Goal: Book appointment/travel/reservation

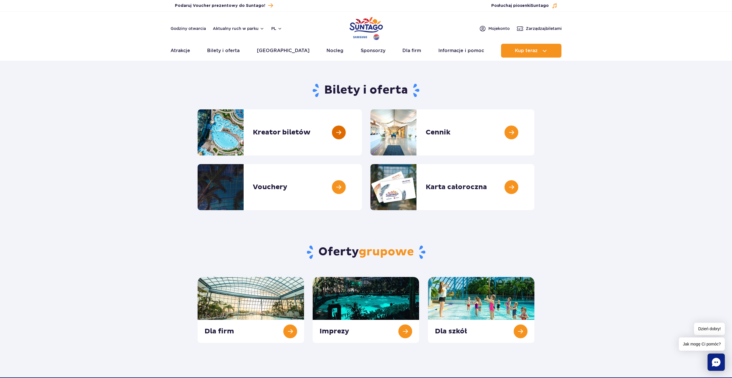
click at [362, 131] on link at bounding box center [362, 132] width 0 height 46
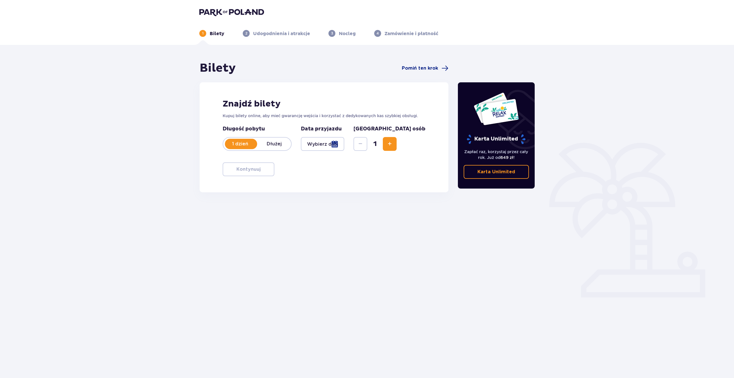
click at [273, 146] on p "Dłużej" at bounding box center [274, 144] width 34 height 6
click at [344, 144] on div at bounding box center [322, 144] width 43 height 14
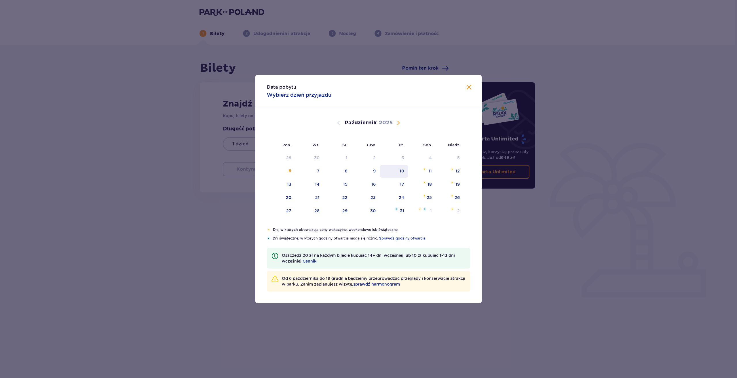
drag, startPoint x: 345, startPoint y: 172, endPoint x: 393, endPoint y: 172, distance: 47.5
click at [396, 172] on tr "6 7 8 9 10 11 12" at bounding box center [365, 171] width 197 height 13
drag, startPoint x: 349, startPoint y: 171, endPoint x: 395, endPoint y: 170, distance: 45.5
click at [395, 170] on tr "6 7 8 9 10 11 12" at bounding box center [365, 171] width 197 height 13
click at [344, 173] on div "8" at bounding box center [337, 171] width 28 height 13
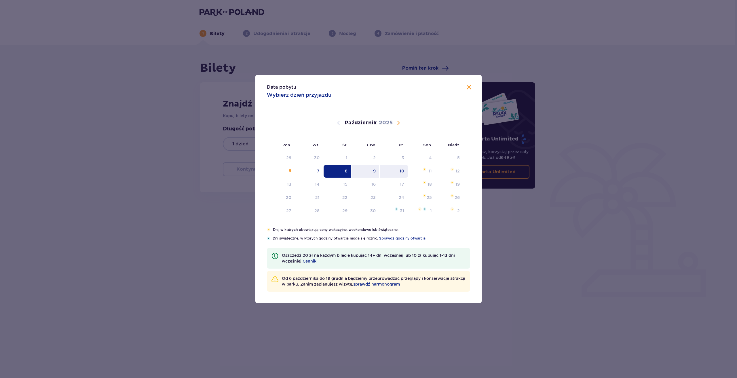
click at [399, 173] on div "10" at bounding box center [394, 171] width 28 height 13
type input "08.10.25 - 10.10.25"
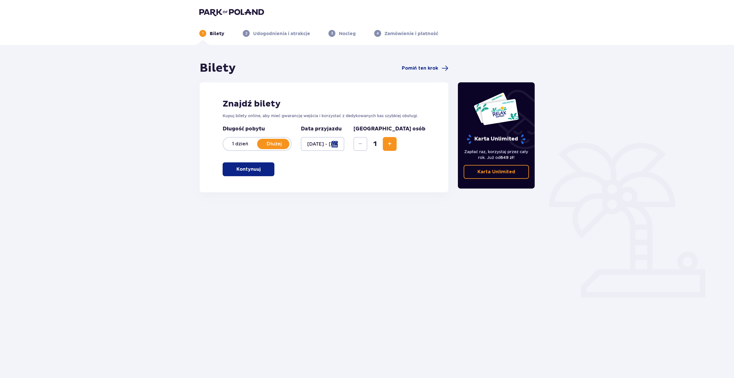
click at [393, 142] on span "Zwiększ" at bounding box center [389, 143] width 7 height 7
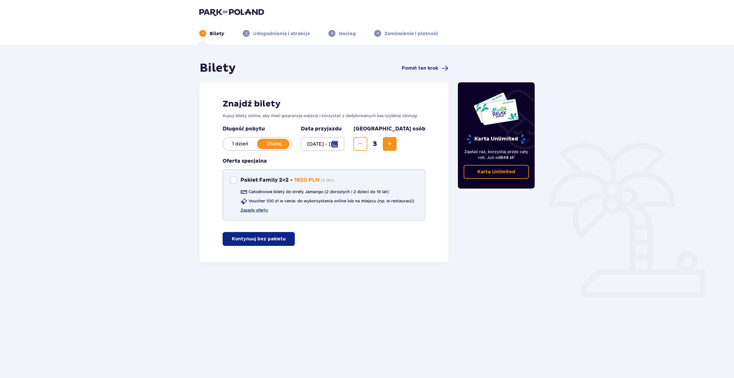
click at [235, 178] on div "Pakiet Family 2+2" at bounding box center [233, 180] width 7 height 7
checkbox input "true"
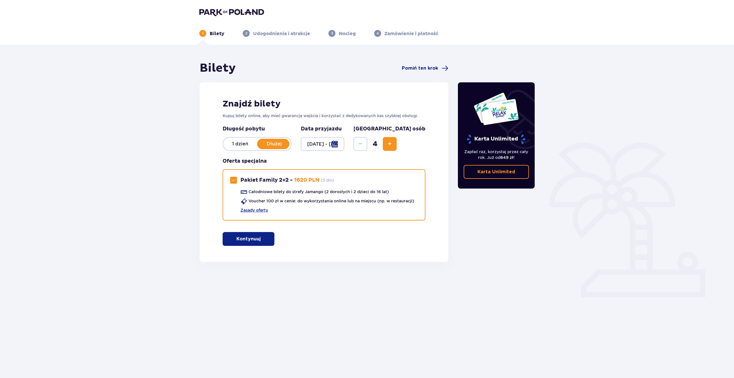
click at [256, 239] on button "Kontynuuj" at bounding box center [249, 239] width 52 height 14
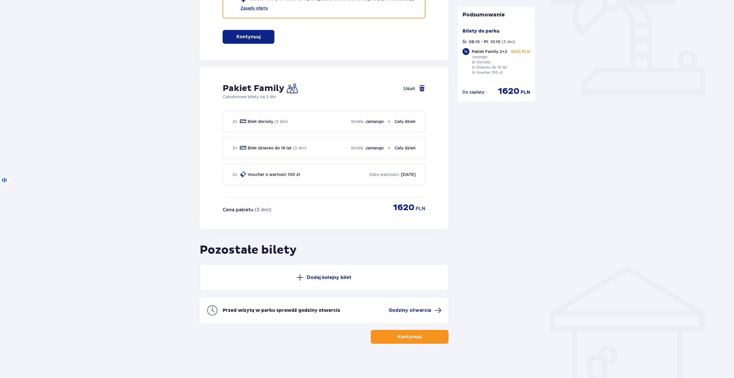
scroll to position [202, 0]
click at [416, 336] on p "Kontynuuj" at bounding box center [410, 336] width 24 height 6
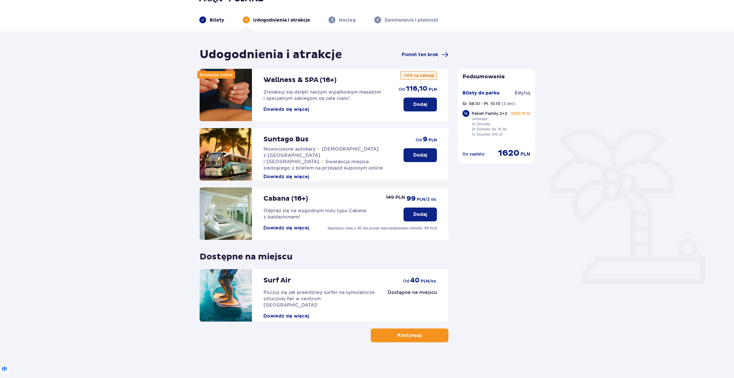
scroll to position [21, 0]
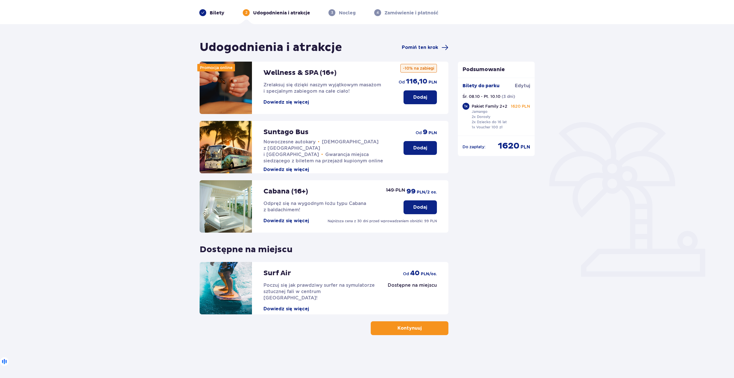
click at [422, 330] on span "button" at bounding box center [423, 328] width 7 height 7
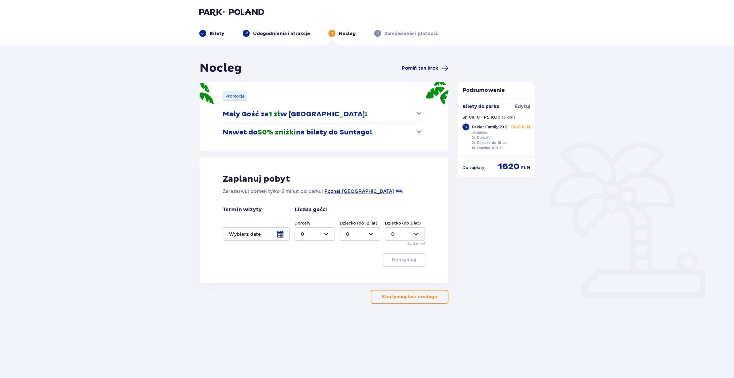
click at [283, 233] on div at bounding box center [256, 234] width 67 height 14
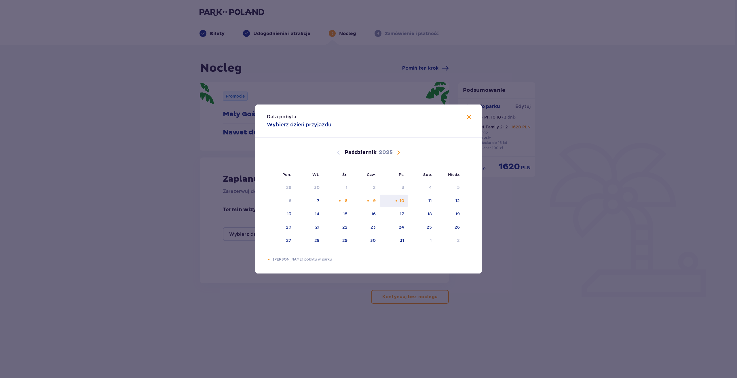
drag, startPoint x: 346, startPoint y: 201, endPoint x: 395, endPoint y: 199, distance: 49.2
click at [395, 199] on tr "6 7 8 9 10 11 12" at bounding box center [365, 201] width 197 height 13
click at [349, 201] on div "8" at bounding box center [337, 201] width 28 height 13
click at [397, 199] on div "Pomarańczowa kropka" at bounding box center [396, 201] width 4 height 4
type input "08.10.25 - 10.10.25"
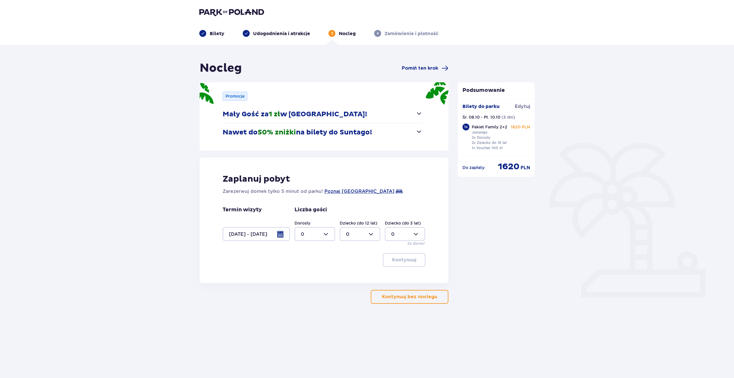
click at [329, 234] on div at bounding box center [315, 234] width 41 height 14
click at [302, 274] on p "2" at bounding box center [302, 276] width 3 height 6
type input "2"
click at [372, 232] on div at bounding box center [360, 234] width 41 height 14
click at [347, 264] on p "1" at bounding box center [347, 263] width 2 height 6
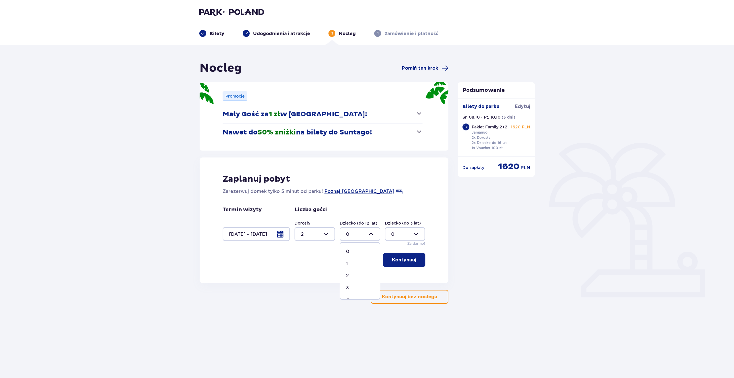
type input "1"
click at [395, 260] on p "Kontynuuj" at bounding box center [404, 260] width 24 height 6
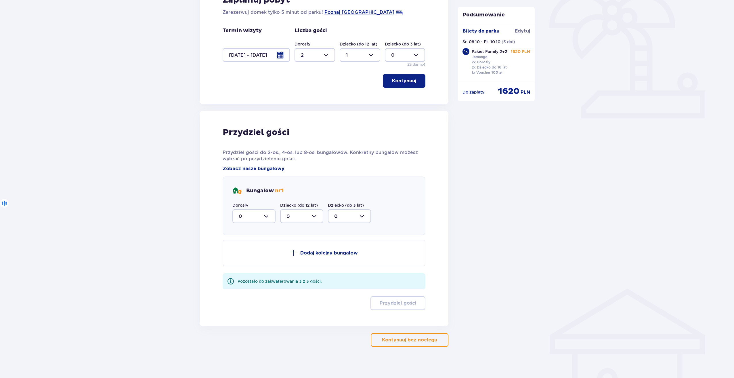
scroll to position [182, 0]
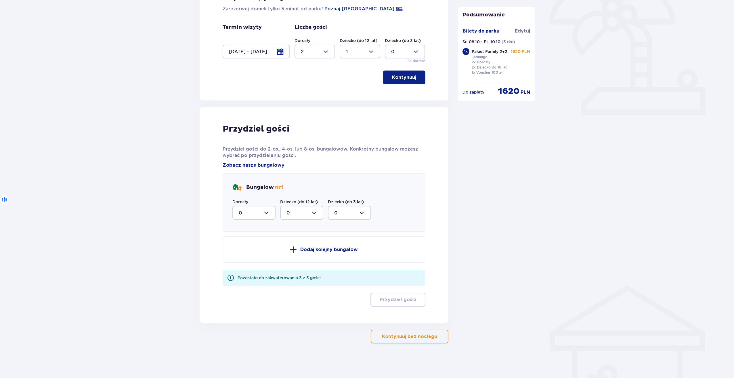
click at [266, 213] on div at bounding box center [254, 213] width 43 height 14
click at [239, 253] on p "2" at bounding box center [240, 254] width 3 height 6
type input "2"
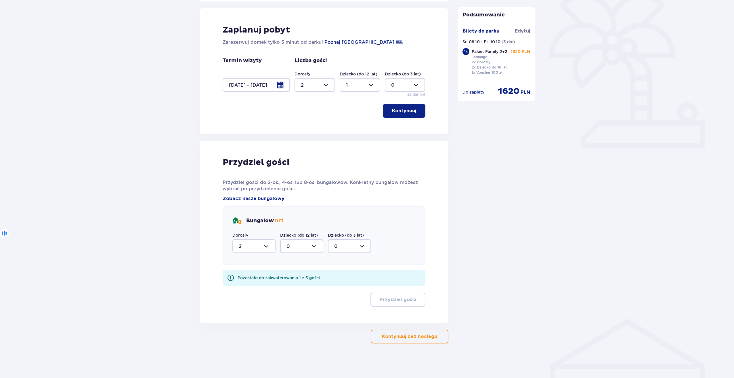
click at [316, 247] on div at bounding box center [301, 246] width 43 height 14
click at [285, 275] on span "1" at bounding box center [302, 276] width 42 height 12
type input "1"
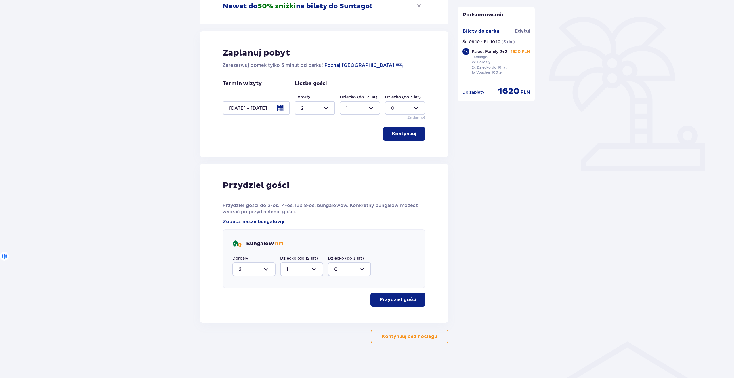
scroll to position [126, 0]
click at [416, 299] on span "button" at bounding box center [417, 299] width 7 height 7
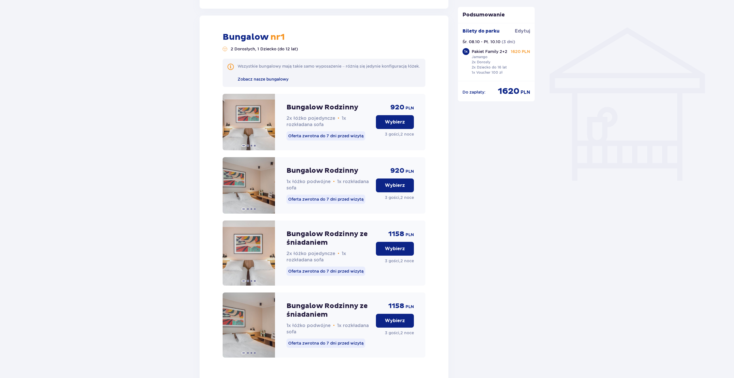
scroll to position [449, 0]
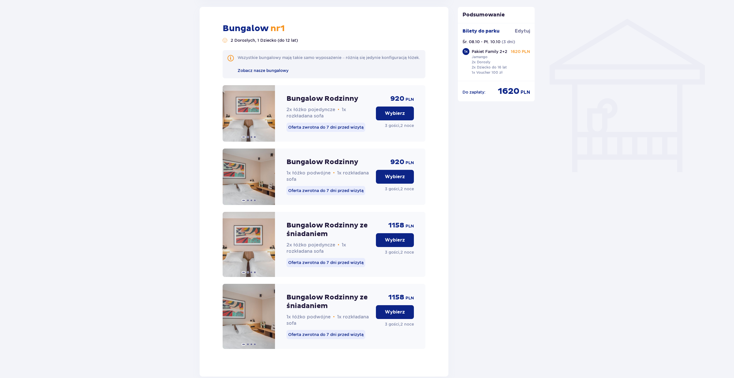
click at [398, 315] on p "Wybierz" at bounding box center [395, 312] width 20 height 6
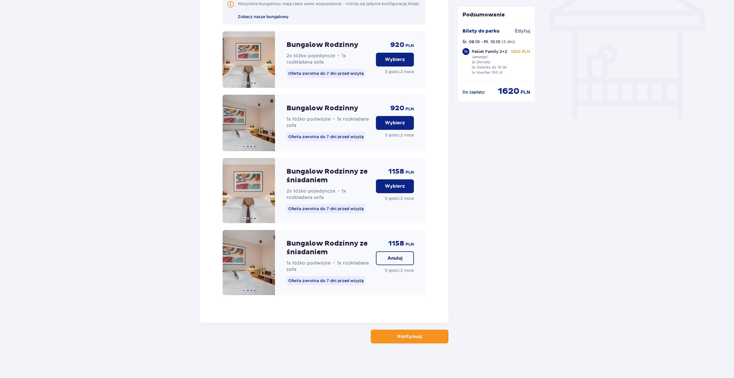
scroll to position [508, 0]
click at [410, 337] on p "Kontynuuj" at bounding box center [410, 336] width 24 height 6
